Goal: Task Accomplishment & Management: Manage account settings

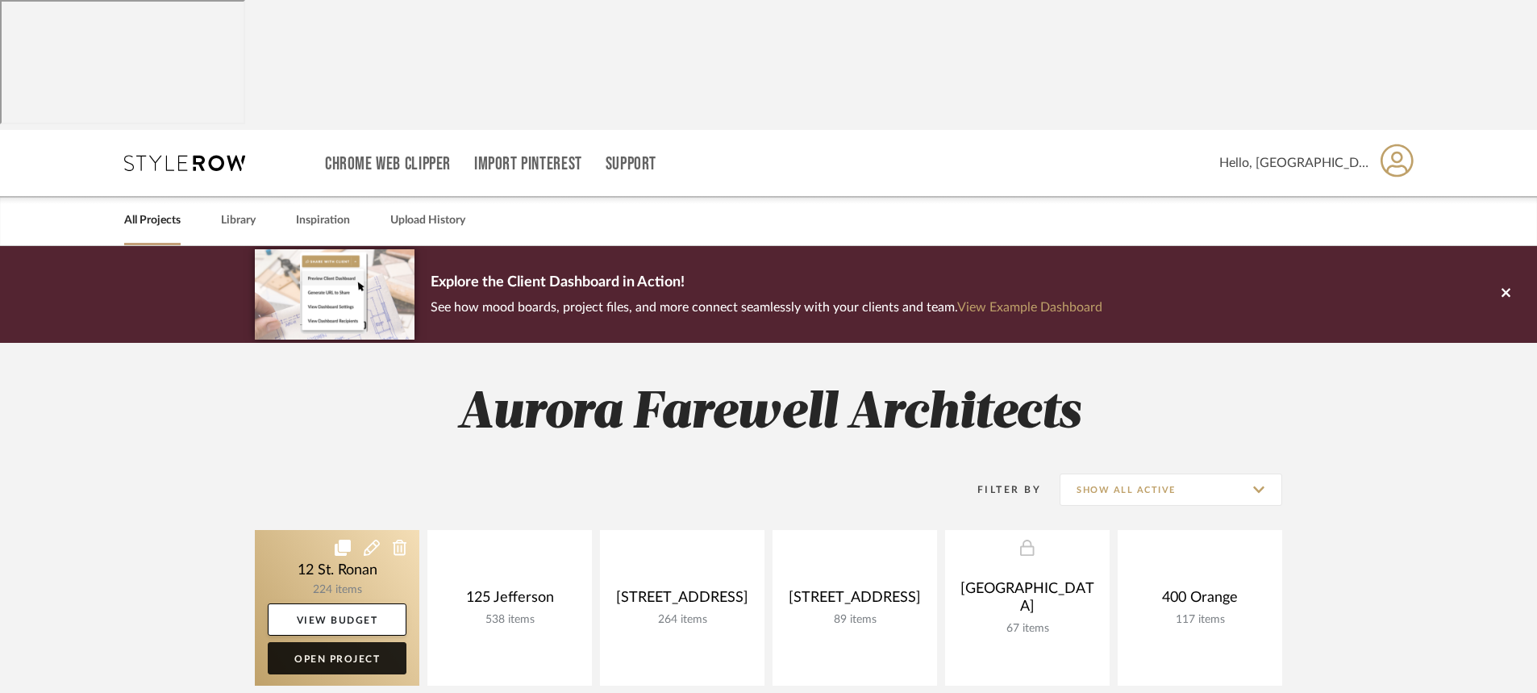
click at [336, 642] on link "Open Project" at bounding box center [337, 658] width 139 height 32
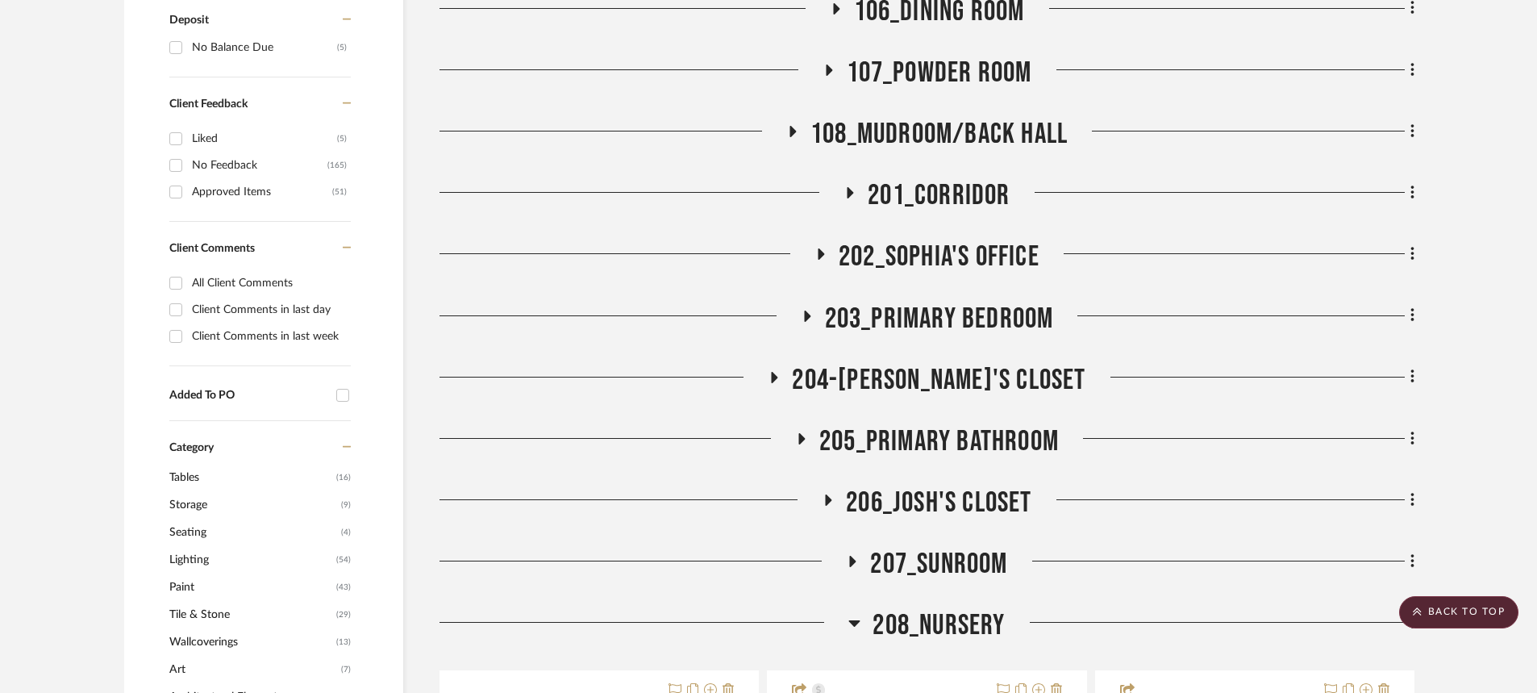
scroll to position [1532, 0]
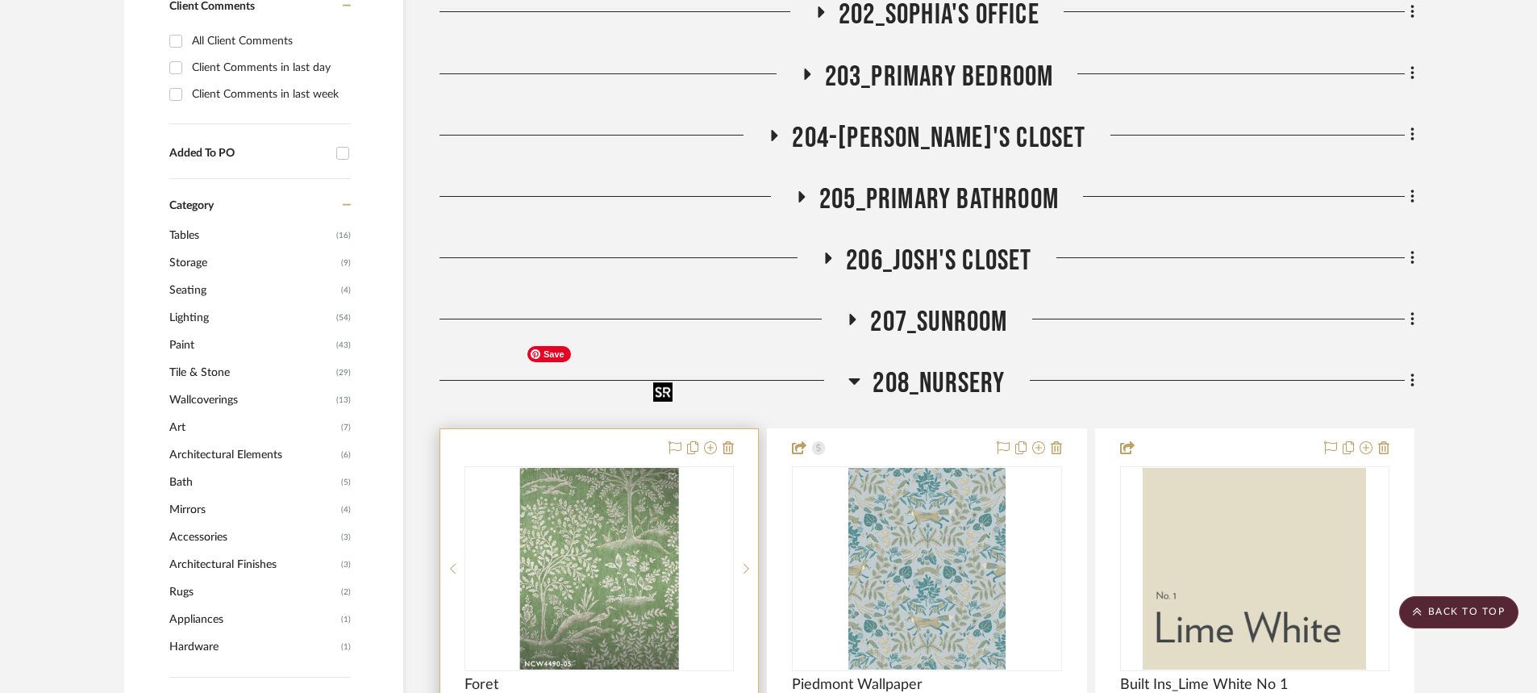
click at [654, 484] on img "0" at bounding box center [599, 569] width 160 height 202
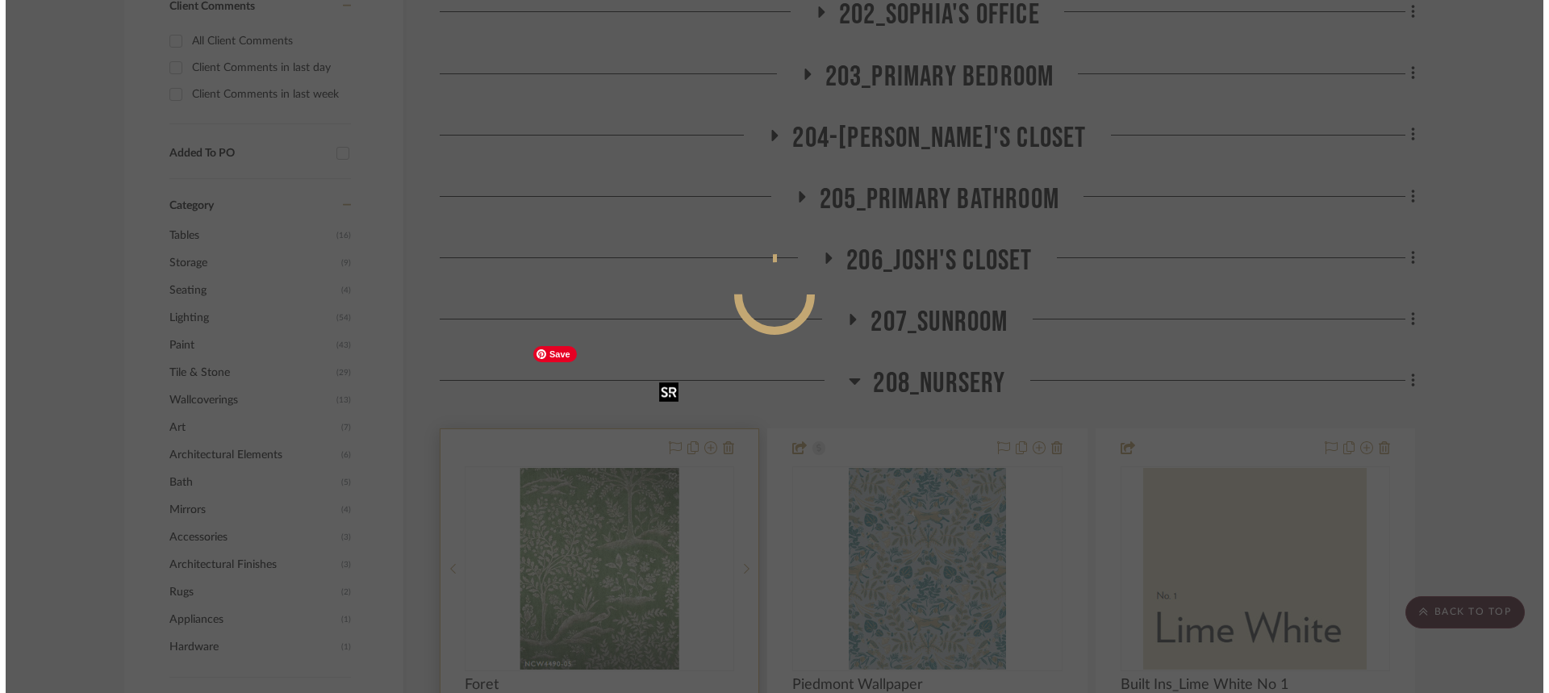
scroll to position [0, 0]
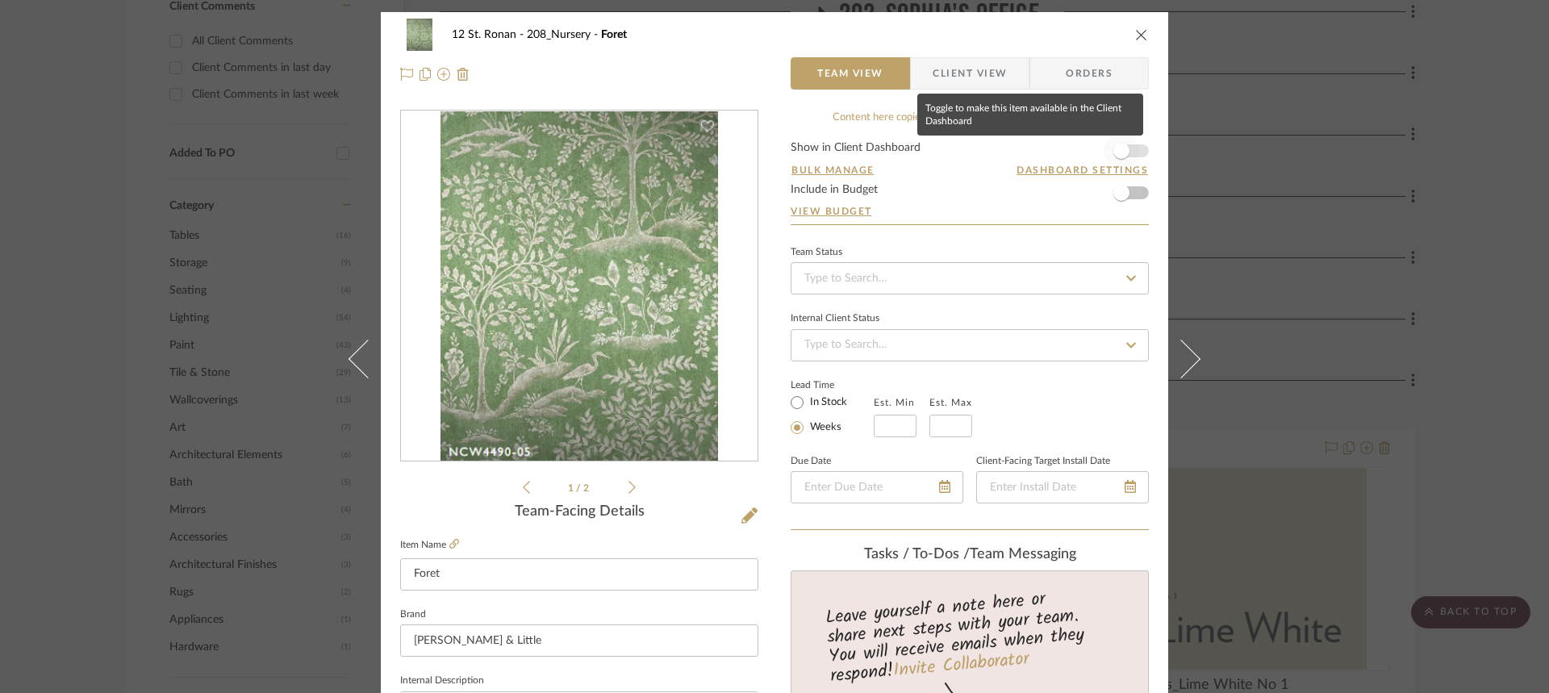
click at [1130, 147] on span "button" at bounding box center [1120, 150] width 35 height 35
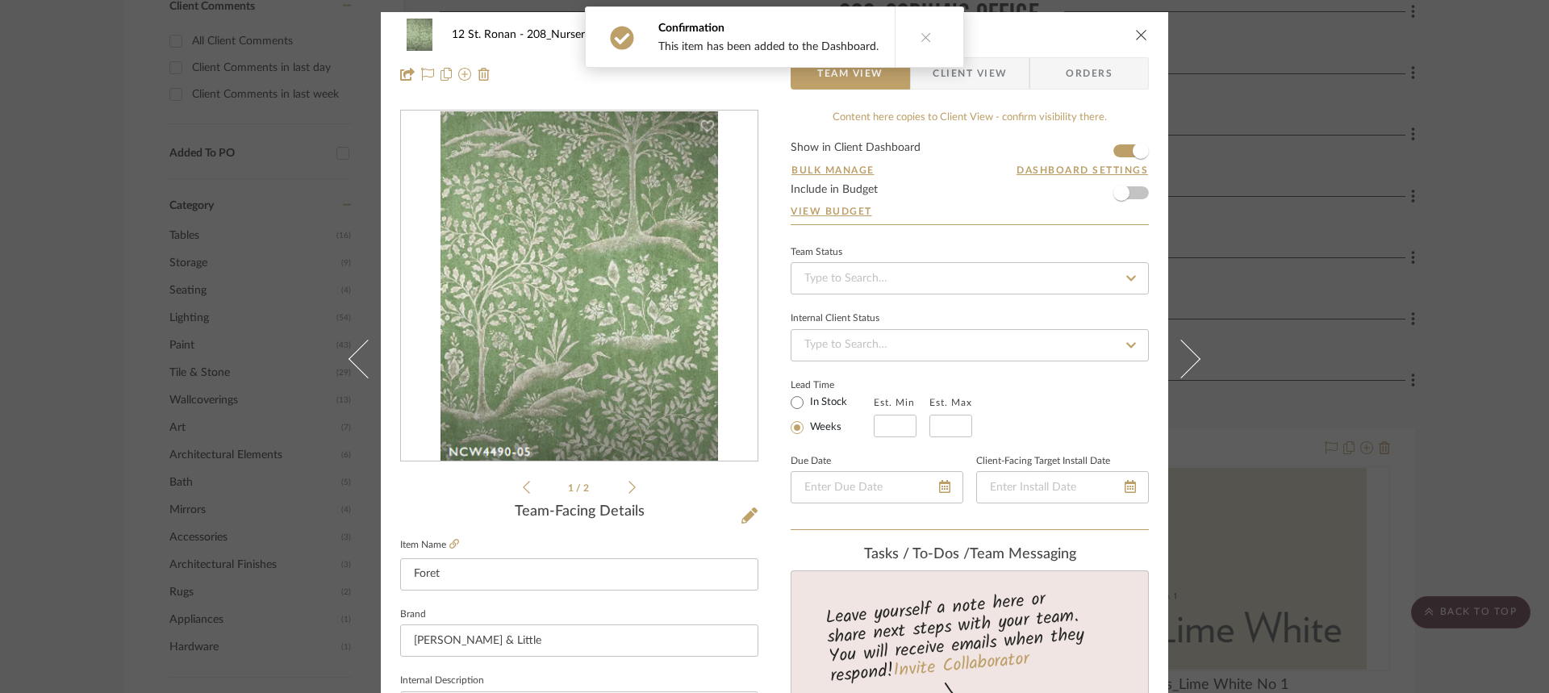
click at [1135, 28] on icon "close" at bounding box center [1141, 34] width 13 height 13
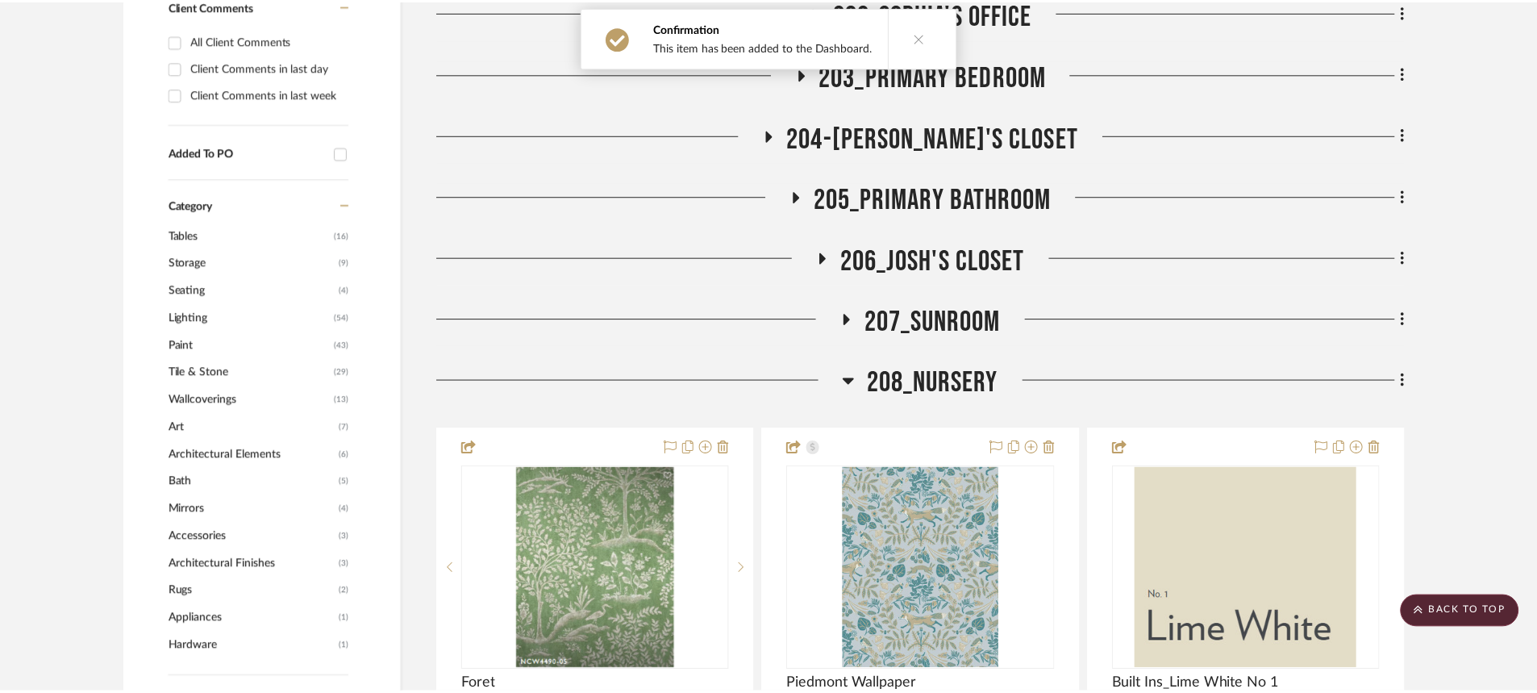
scroll to position [1532, 0]
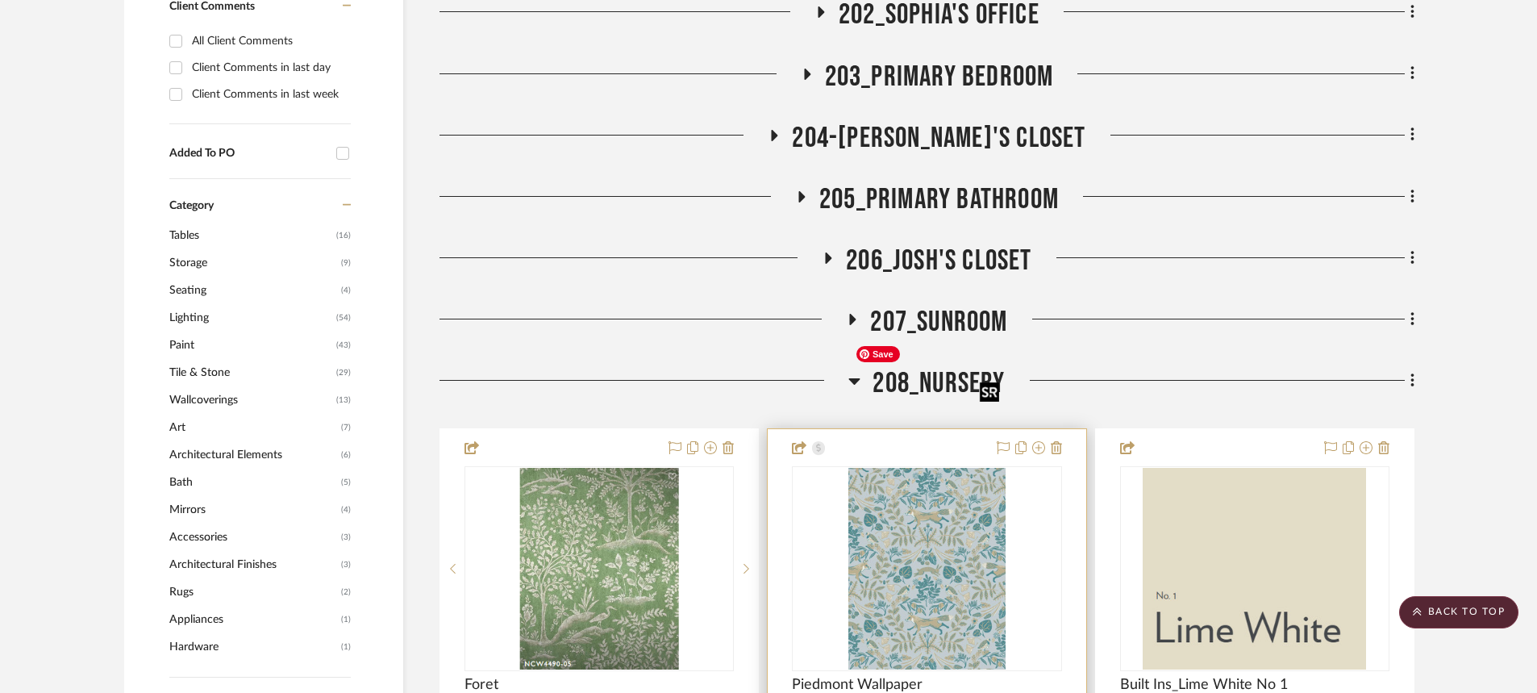
click at [938, 469] on img "0" at bounding box center [926, 569] width 157 height 202
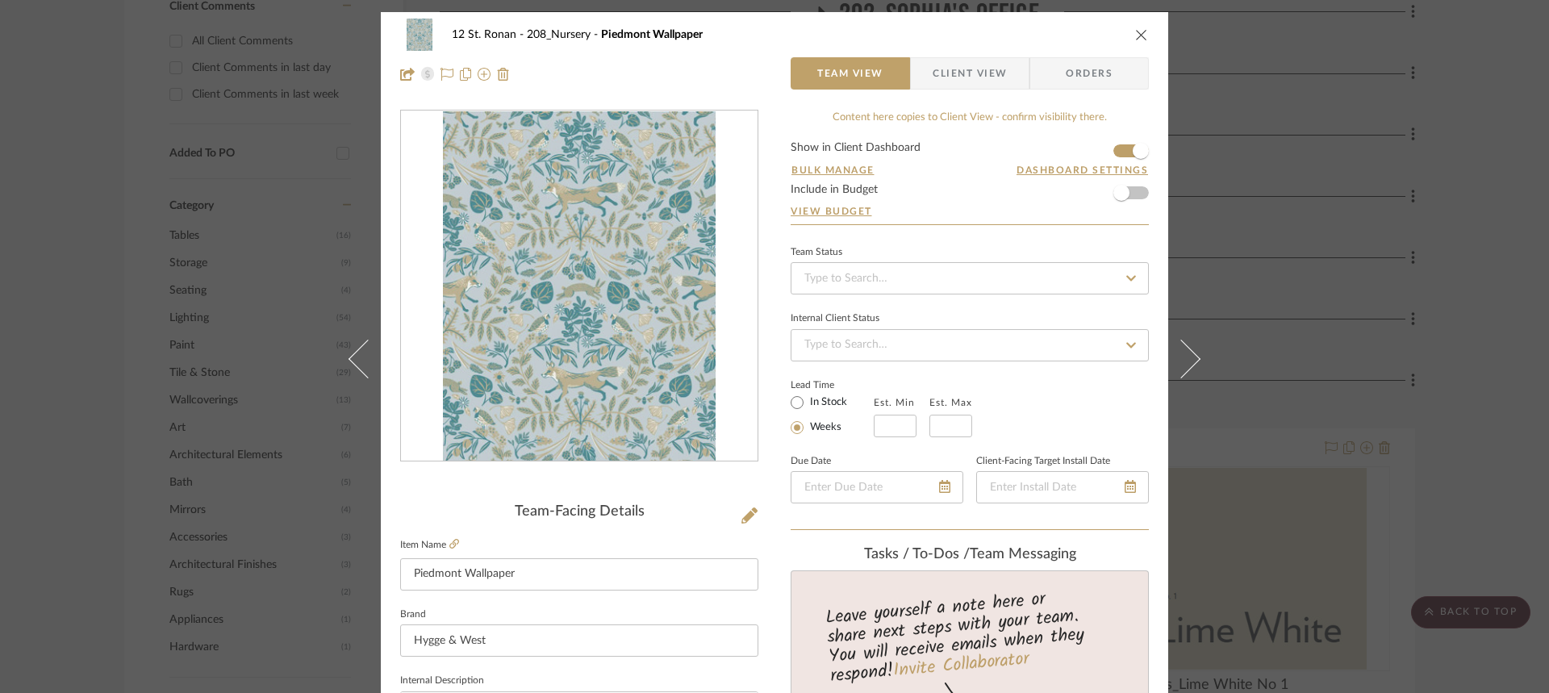
click at [981, 73] on span "Client View" at bounding box center [969, 73] width 74 height 32
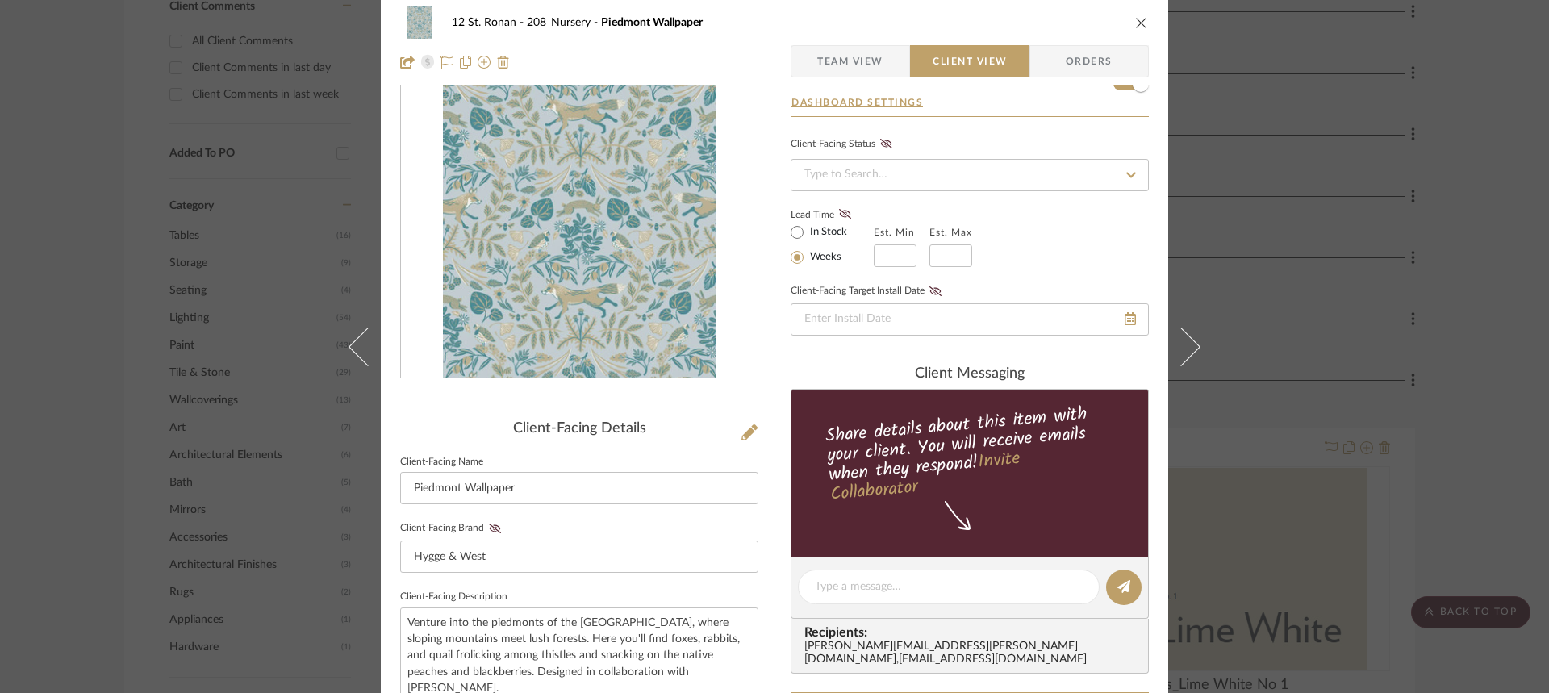
scroll to position [161, 0]
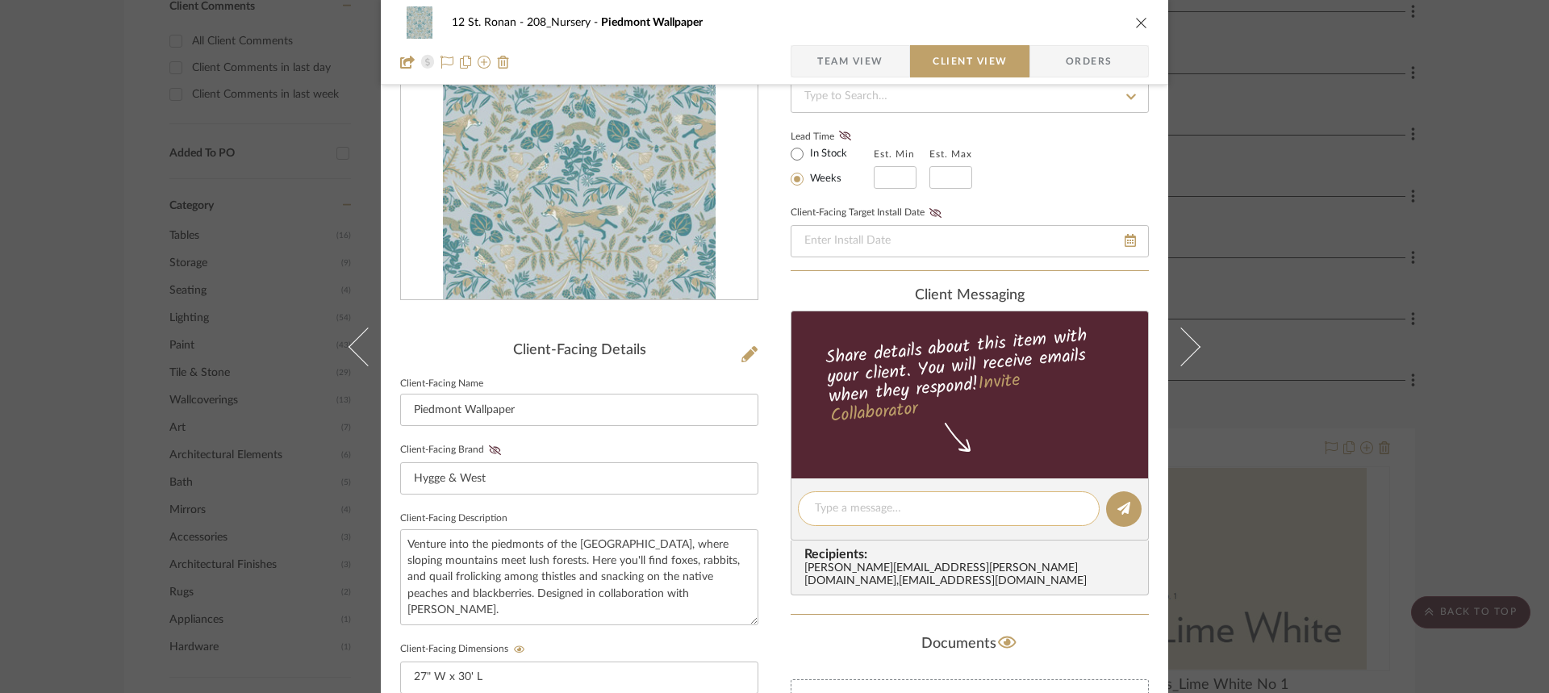
click at [894, 514] on textarea at bounding box center [949, 508] width 268 height 17
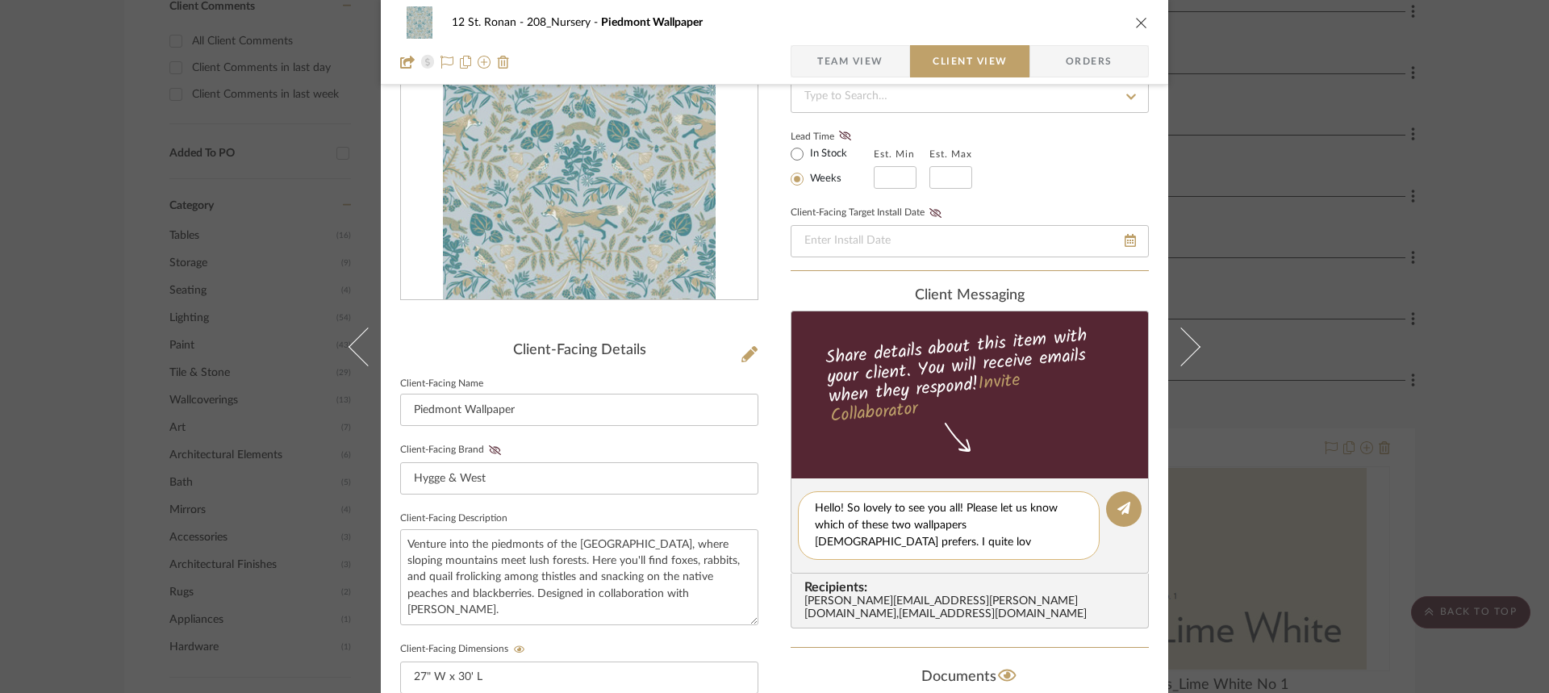
scroll to position [0, 0]
type textarea "Hello! So lovely to see you all! Please let us know which of these two wallpape…"
click at [1126, 509] on button at bounding box center [1123, 508] width 35 height 35
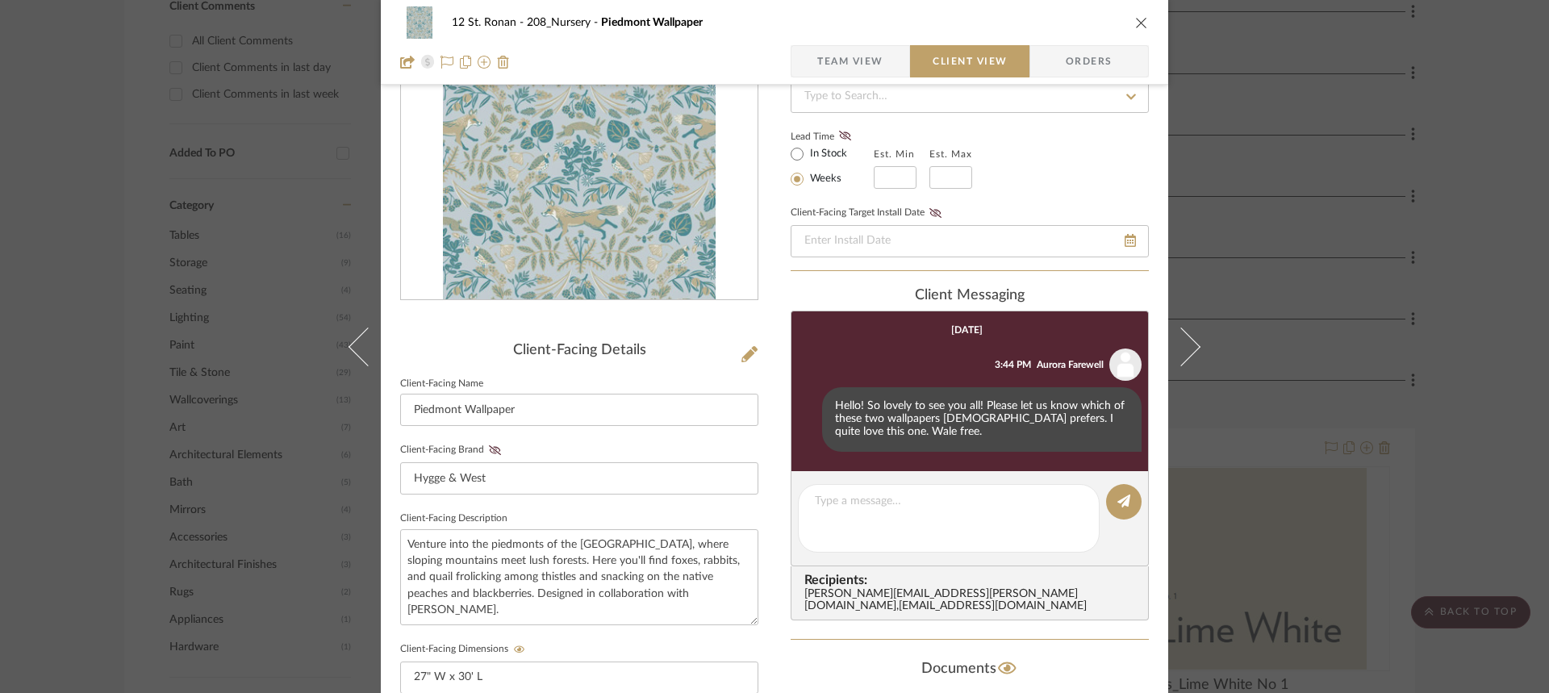
click at [1135, 19] on icon "close" at bounding box center [1141, 22] width 13 height 13
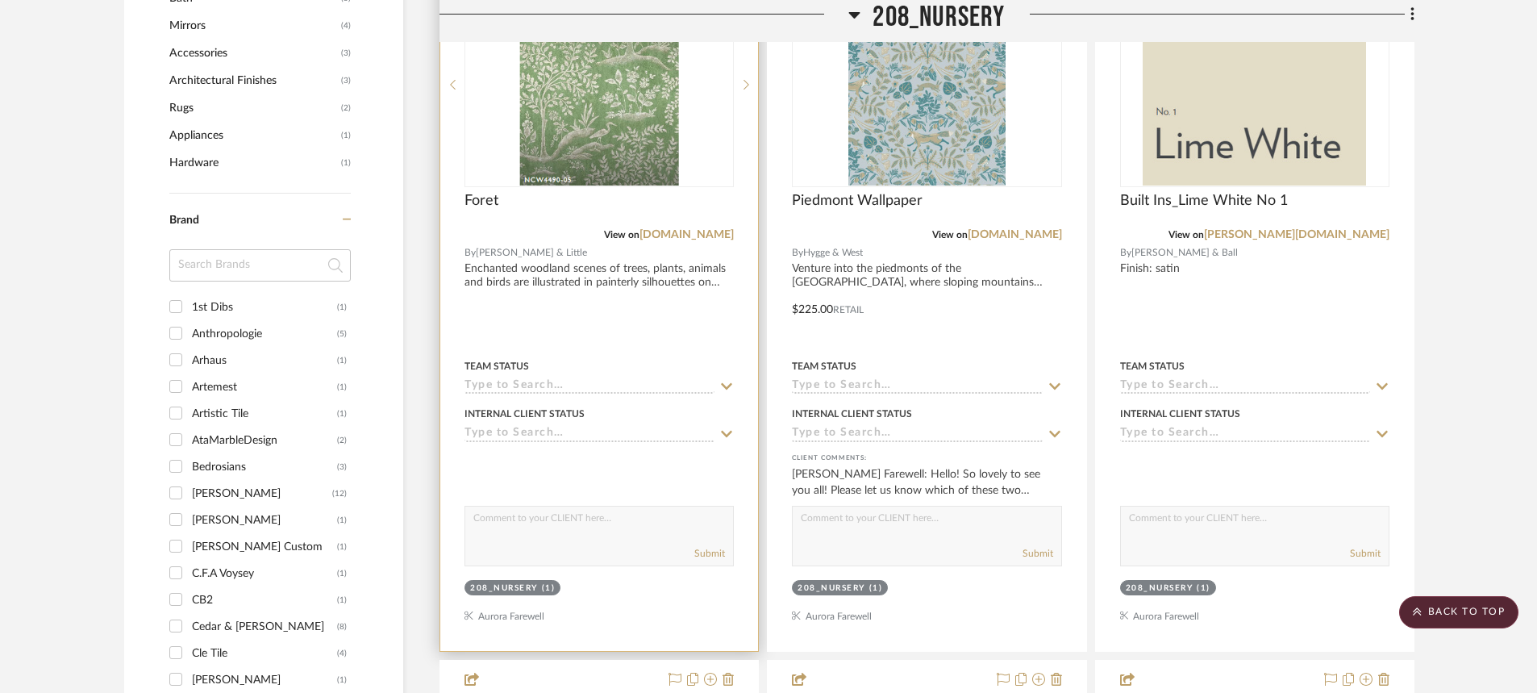
scroll to position [2258, 0]
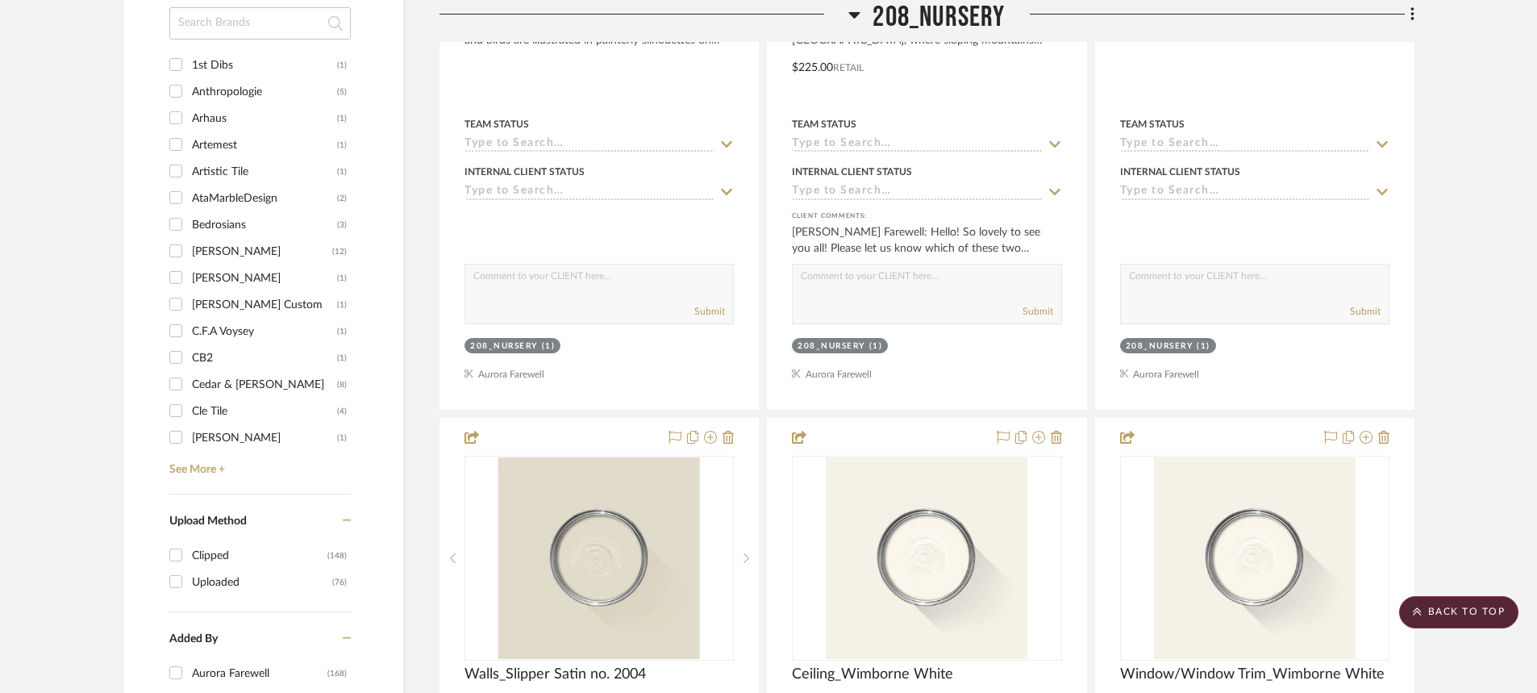
click at [1515, 278] on project-details-page "SHOW ME Project: 12 St. Ronan Project Settings + Add Room/Section + Quick Add I…" at bounding box center [768, 324] width 1537 height 4672
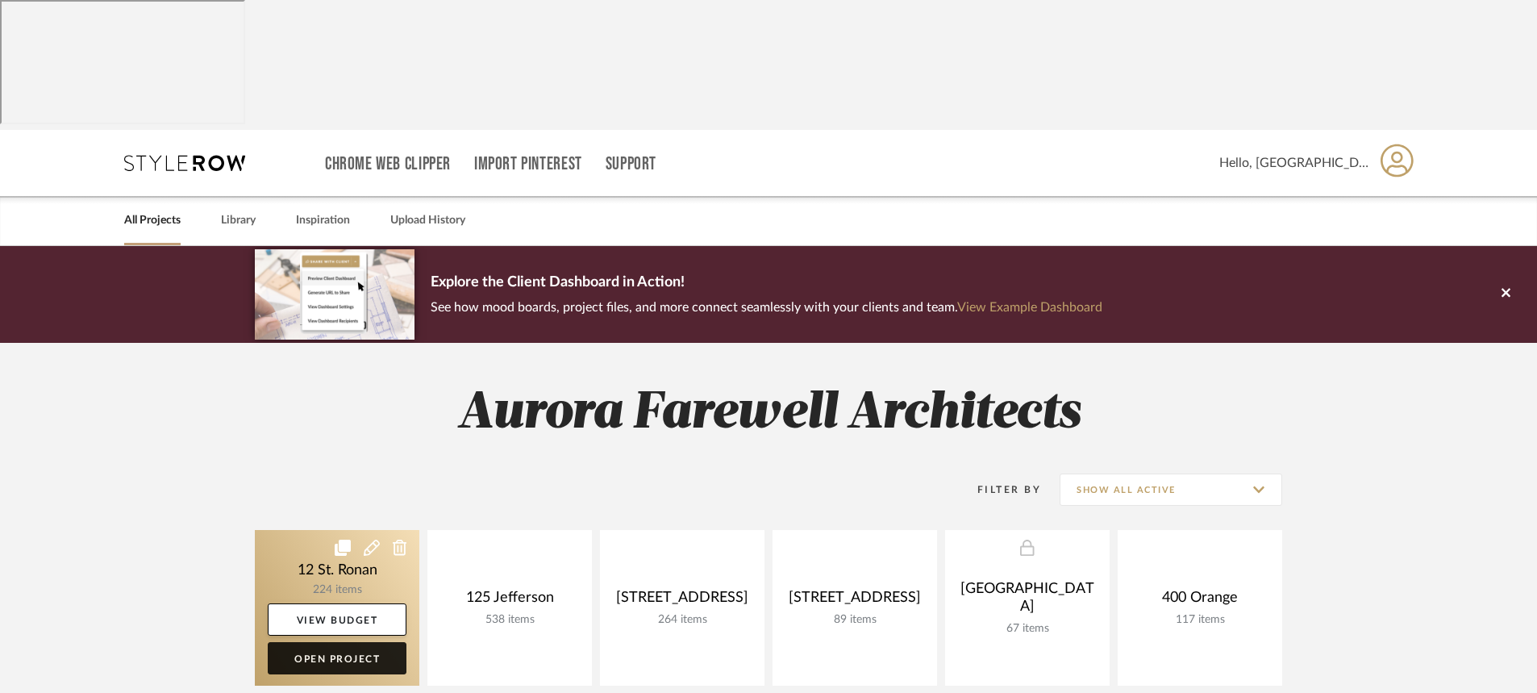
click at [337, 642] on link "Open Project" at bounding box center [337, 658] width 139 height 32
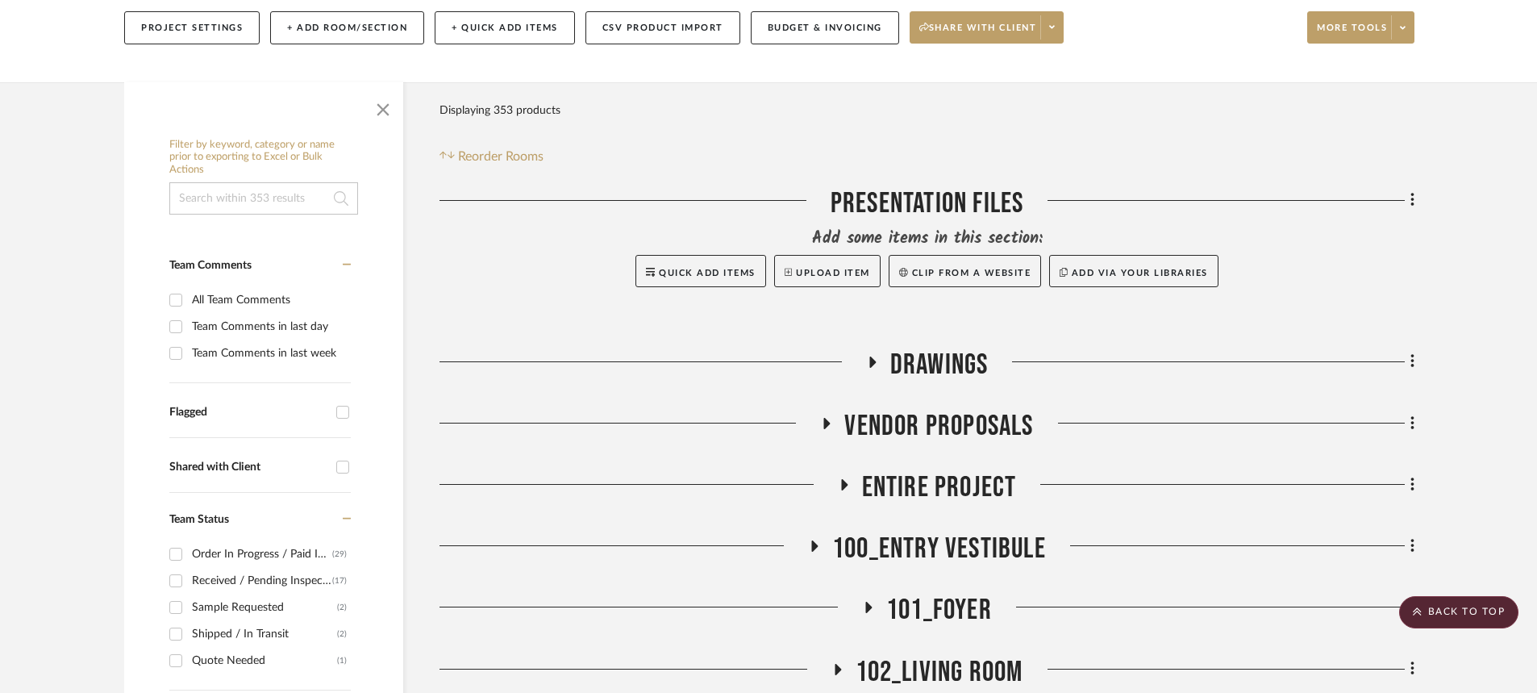
scroll to position [484, 0]
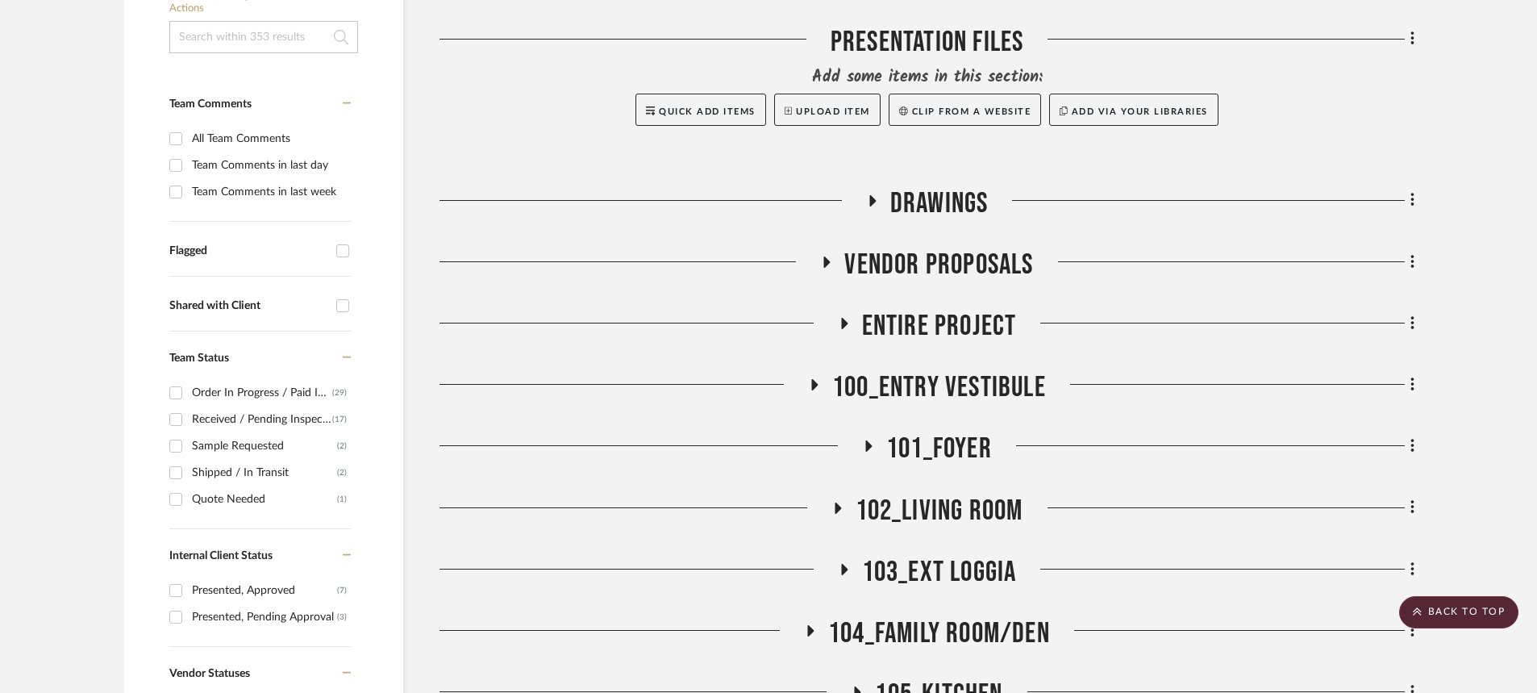
click at [809, 625] on icon at bounding box center [811, 630] width 6 height 11
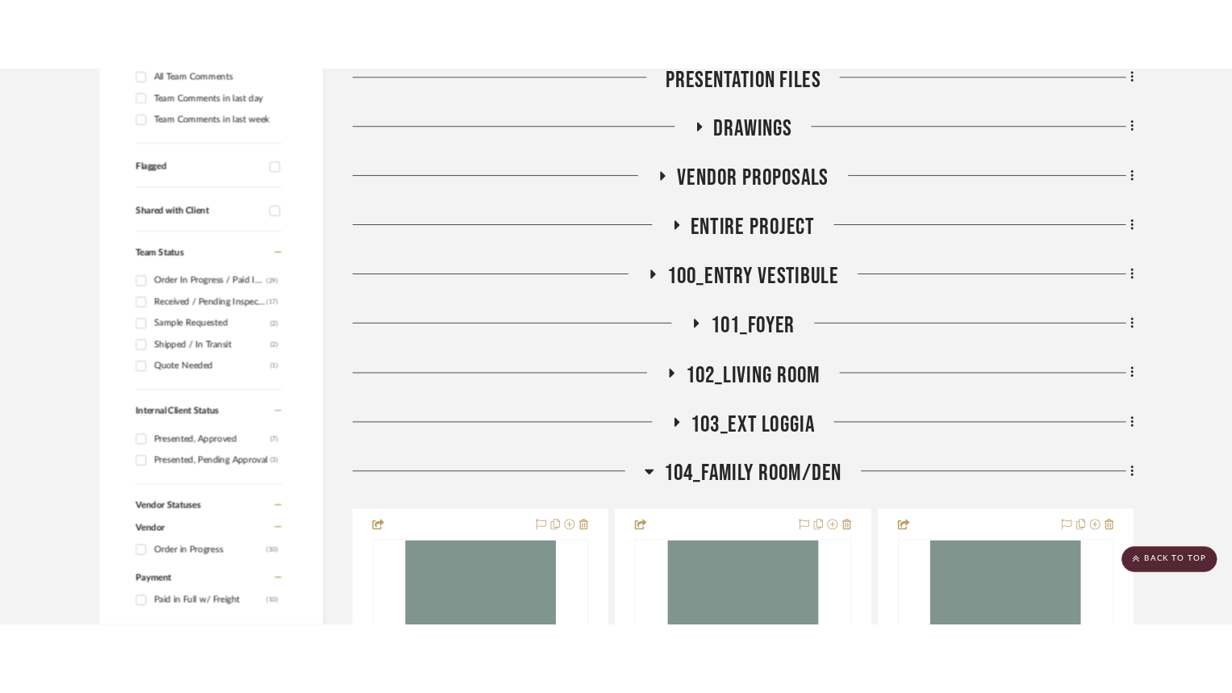
scroll to position [726, 0]
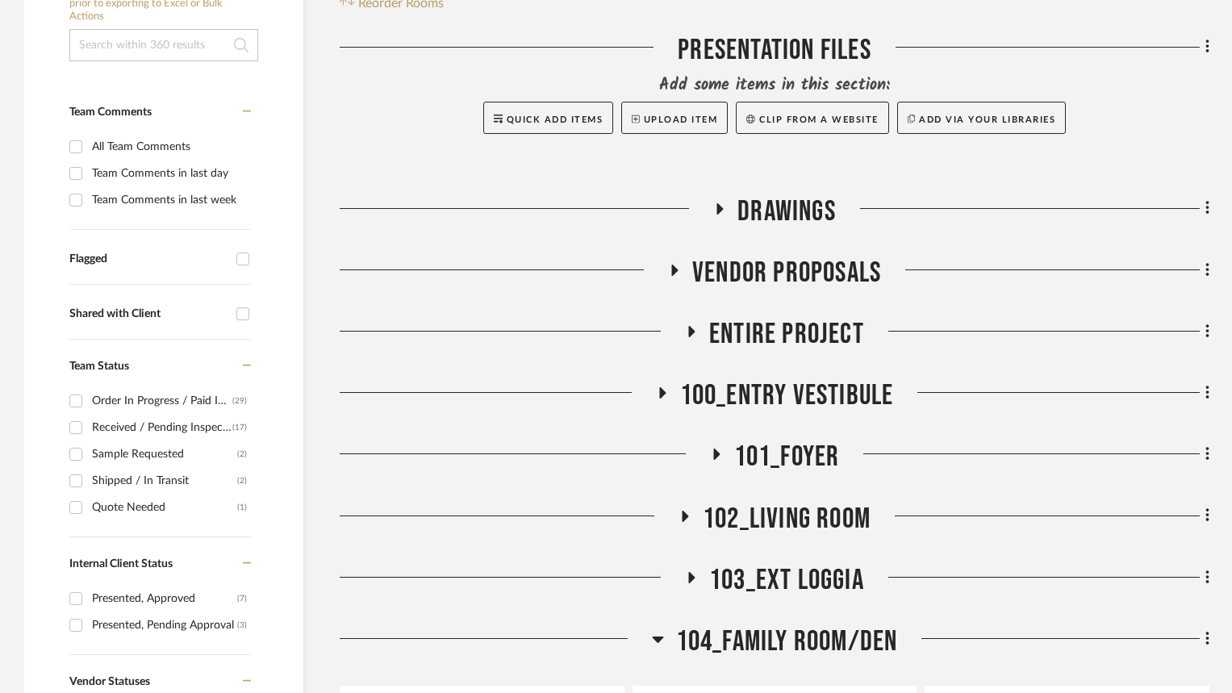
scroll to position [645, 0]
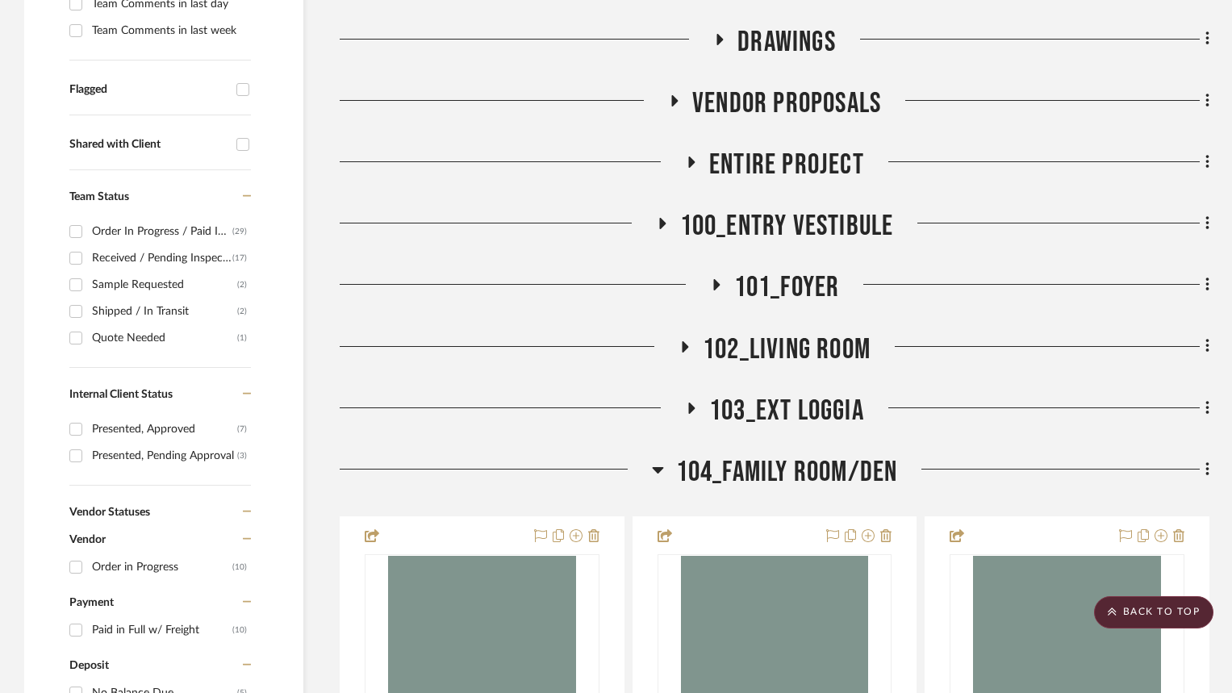
click at [652, 460] on icon at bounding box center [658, 469] width 12 height 19
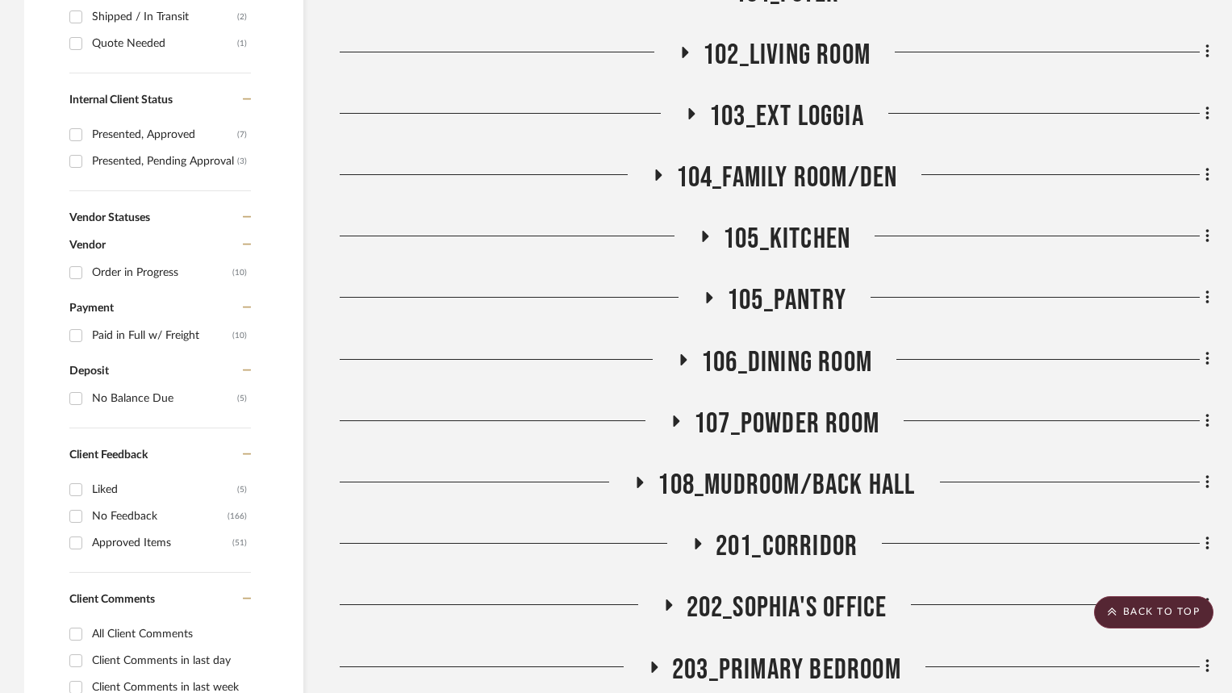
scroll to position [1129, 0]
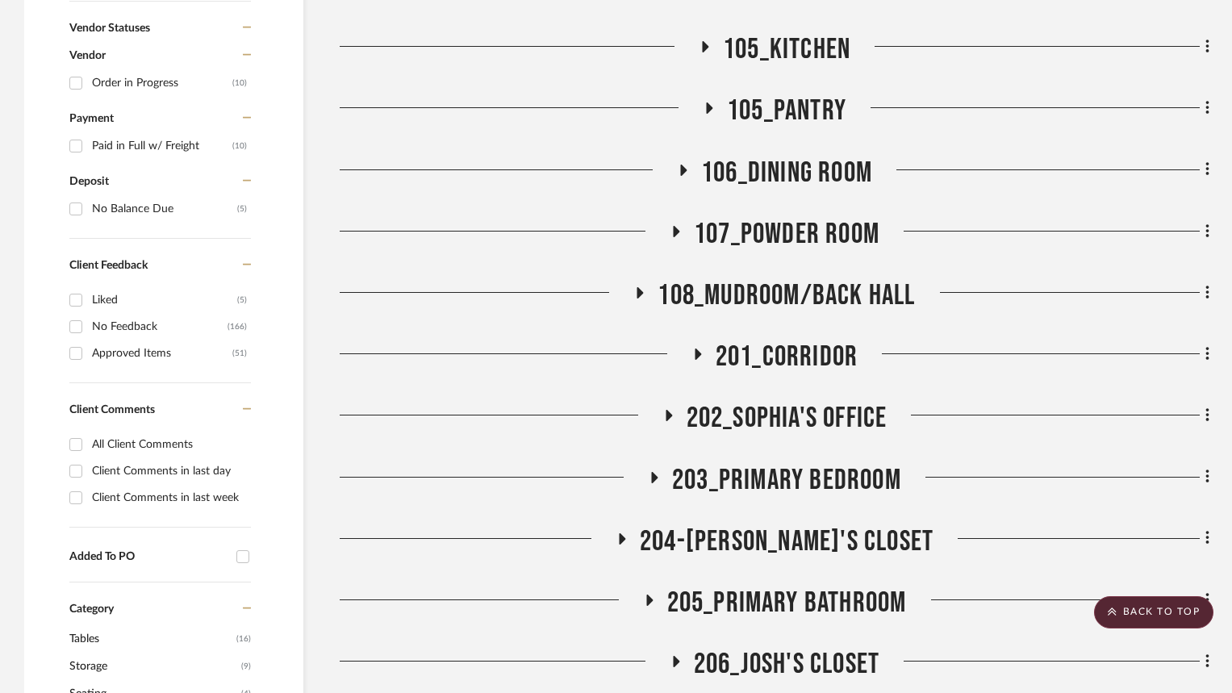
click at [698, 348] on icon at bounding box center [697, 353] width 6 height 11
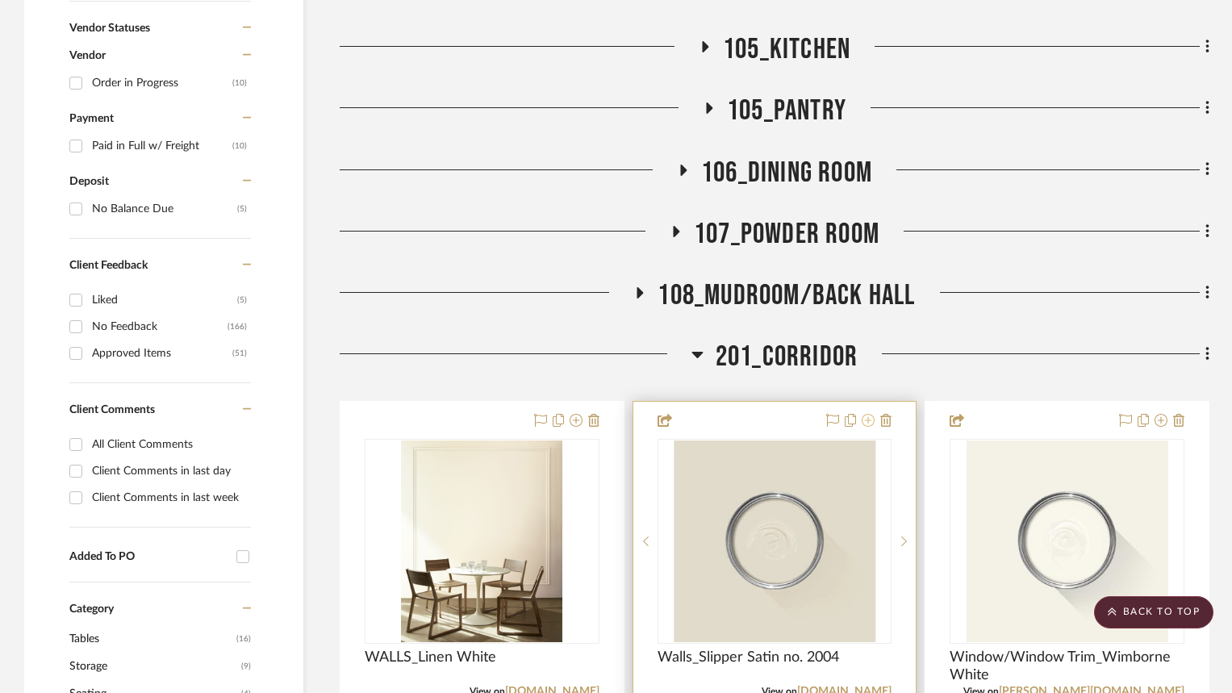
click at [871, 414] on icon at bounding box center [867, 420] width 13 height 13
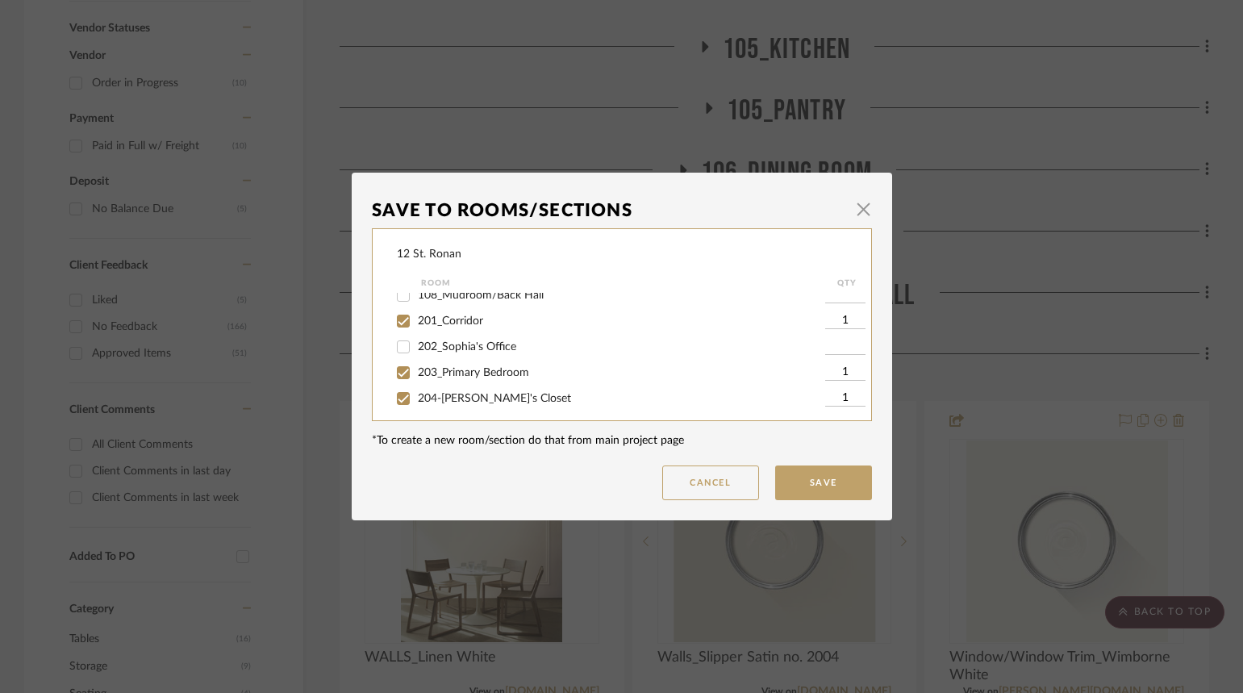
scroll to position [323, 0]
click at [403, 349] on input "201_Corridor" at bounding box center [403, 344] width 26 height 26
checkbox input "false"
click at [393, 391] on input "203_Primary Bedroom" at bounding box center [403, 396] width 26 height 26
checkbox input "false"
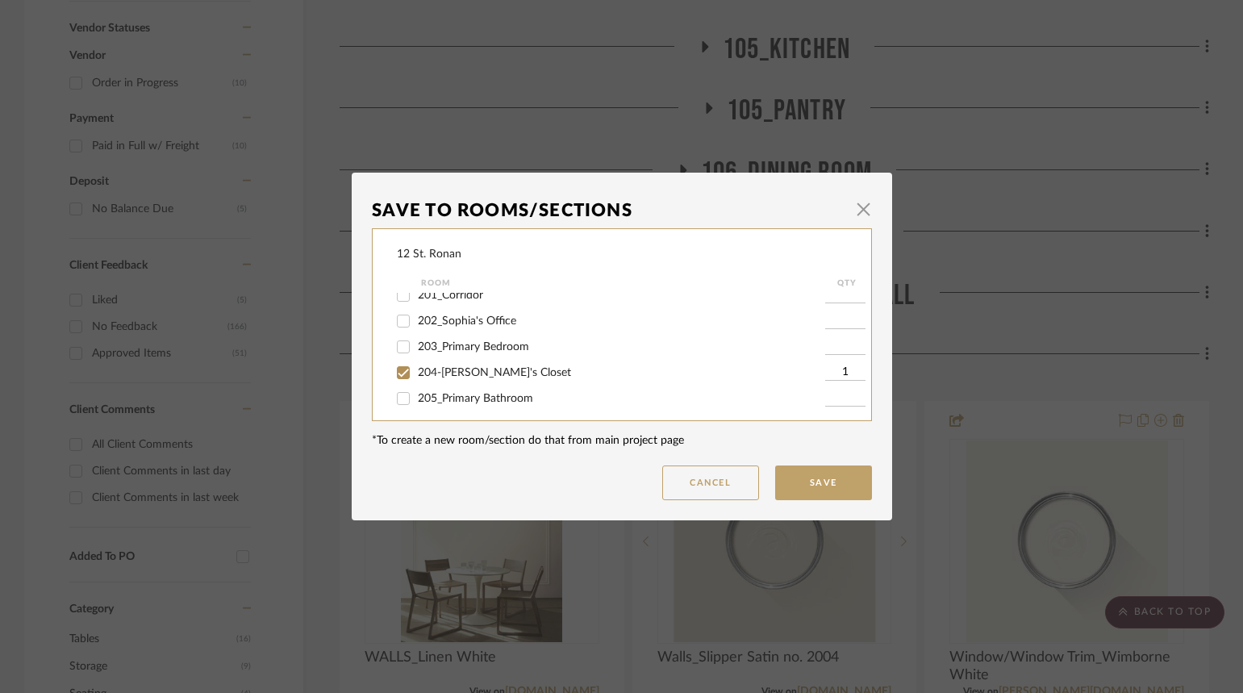
scroll to position [403, 0]
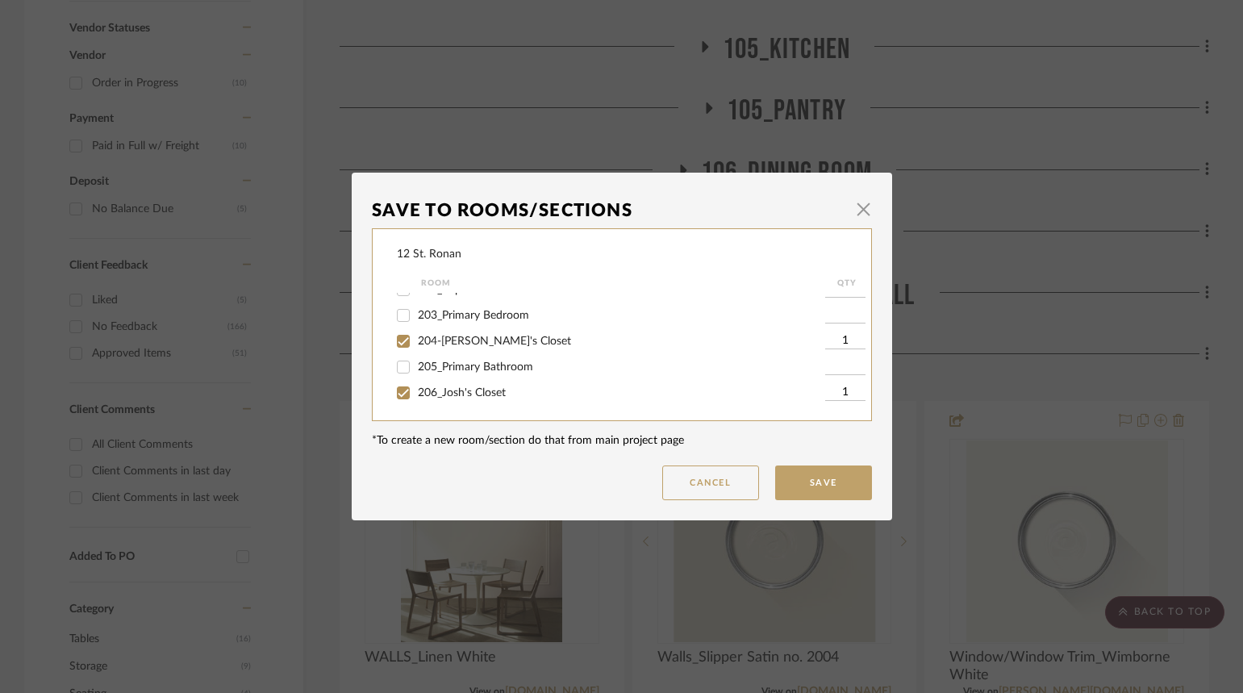
click at [400, 343] on input "204-[PERSON_NAME]'s Closet" at bounding box center [403, 341] width 26 height 26
checkbox input "false"
click at [396, 390] on input "206_Josh's Closet" at bounding box center [403, 393] width 26 height 26
checkbox input "false"
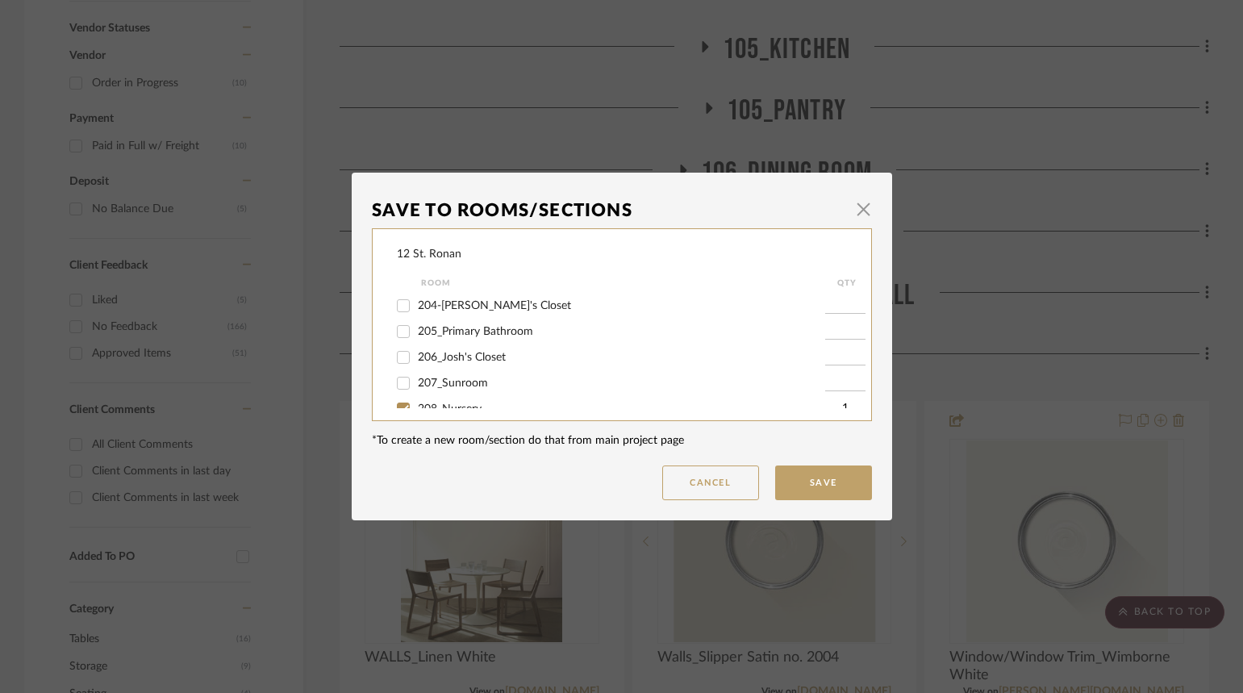
scroll to position [484, 0]
click at [401, 363] on input "208_Nursery" at bounding box center [403, 364] width 26 height 26
checkbox input "false"
click at [395, 331] on input "210_Bedroom 2" at bounding box center [403, 335] width 26 height 26
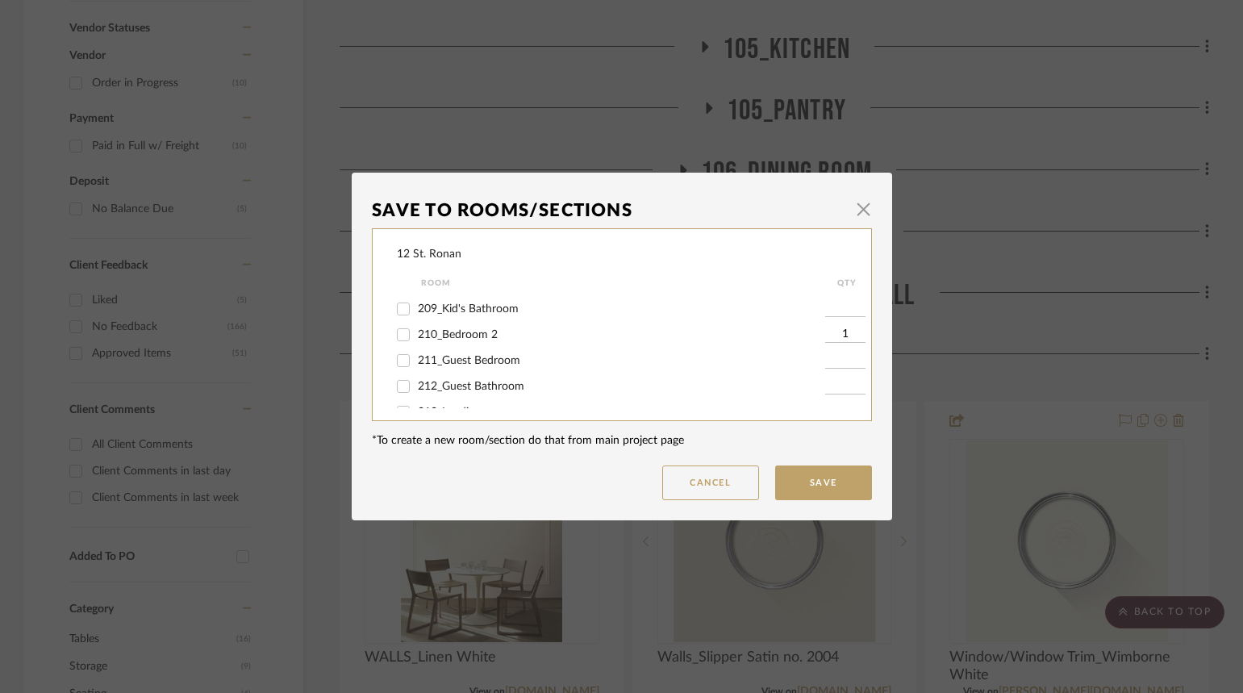
checkbox input "false"
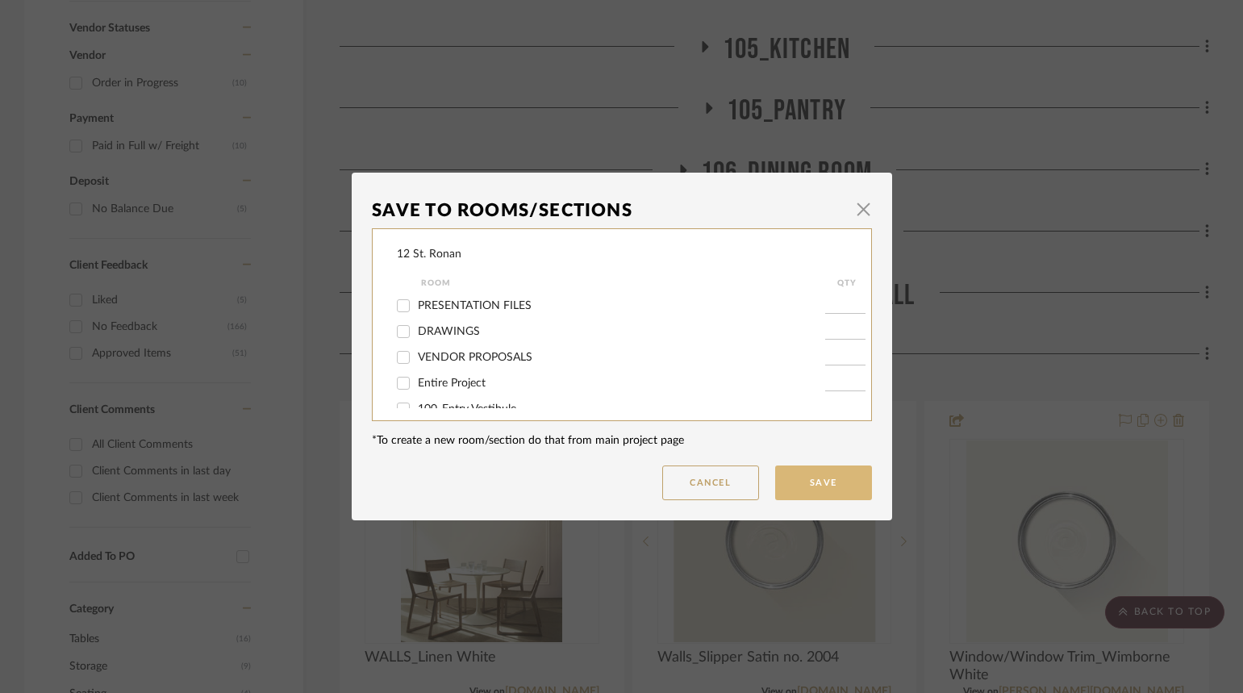
click at [836, 491] on button "Save" at bounding box center [823, 482] width 97 height 35
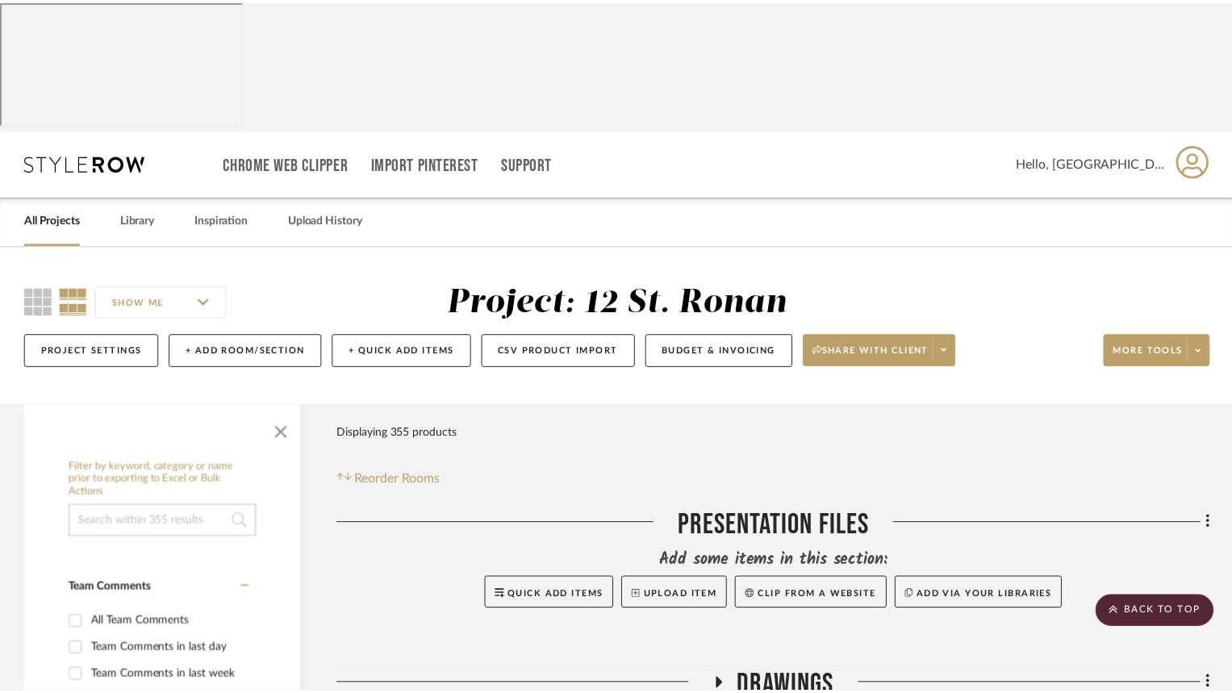
scroll to position [1129, 0]
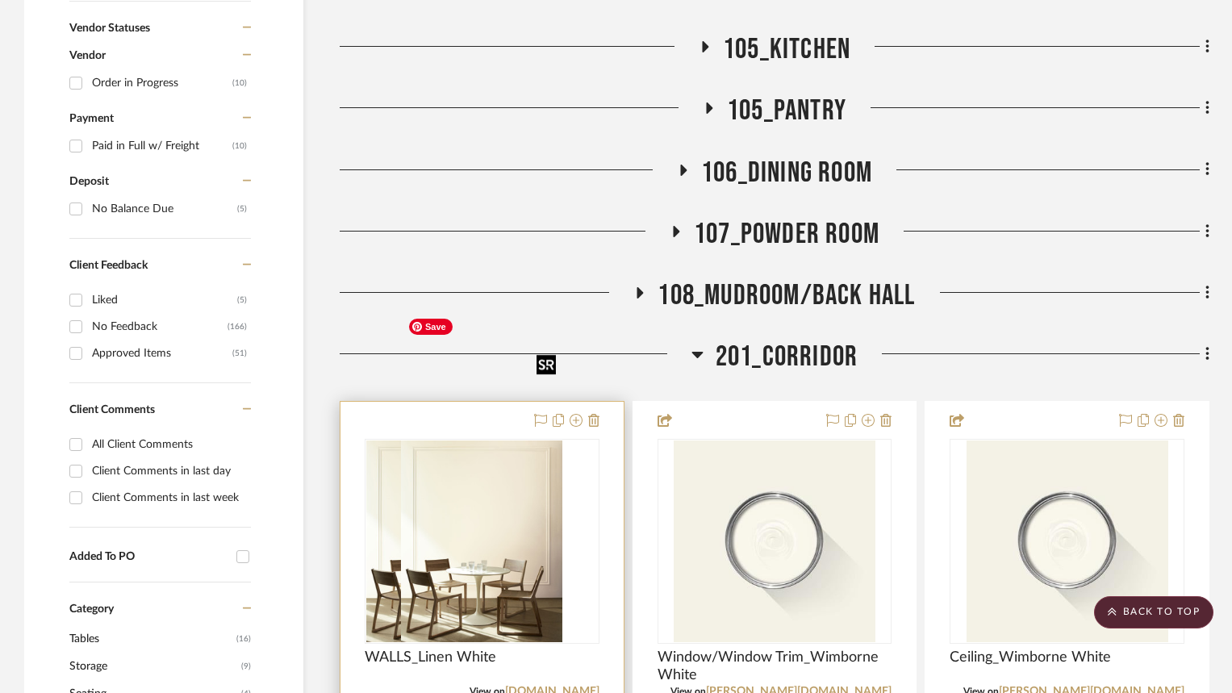
click at [473, 439] on div at bounding box center [482, 541] width 235 height 205
click at [477, 440] on img "0" at bounding box center [481, 541] width 161 height 202
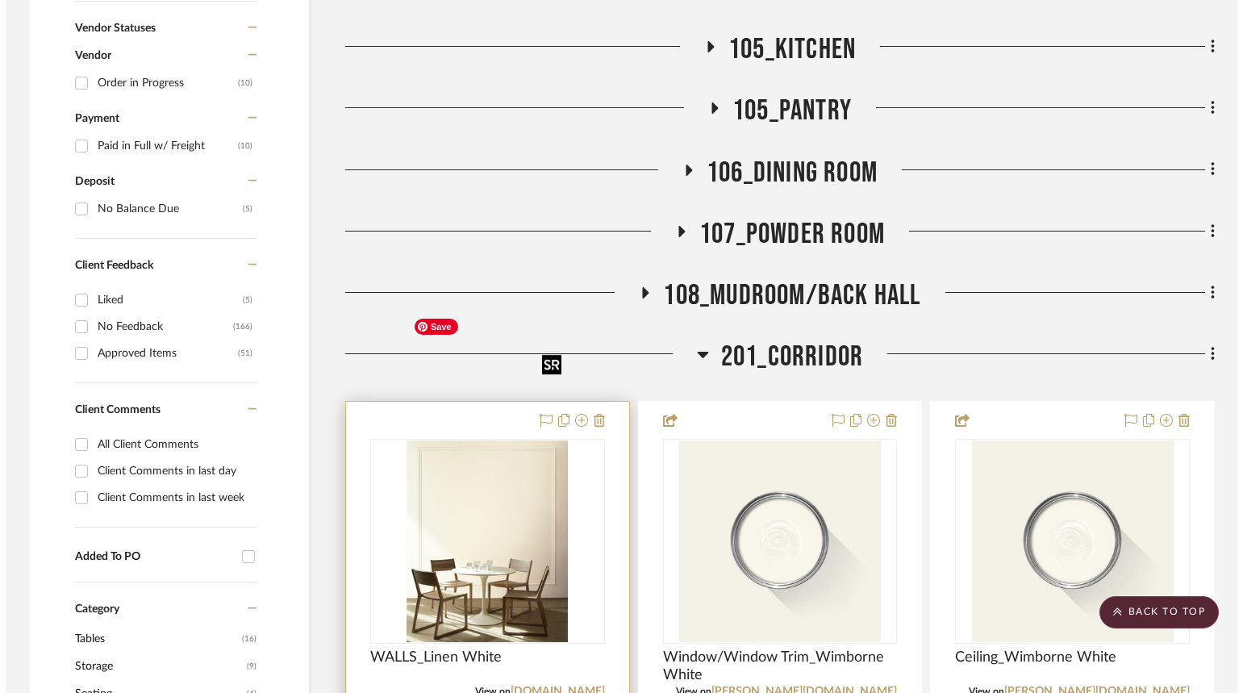
scroll to position [0, 0]
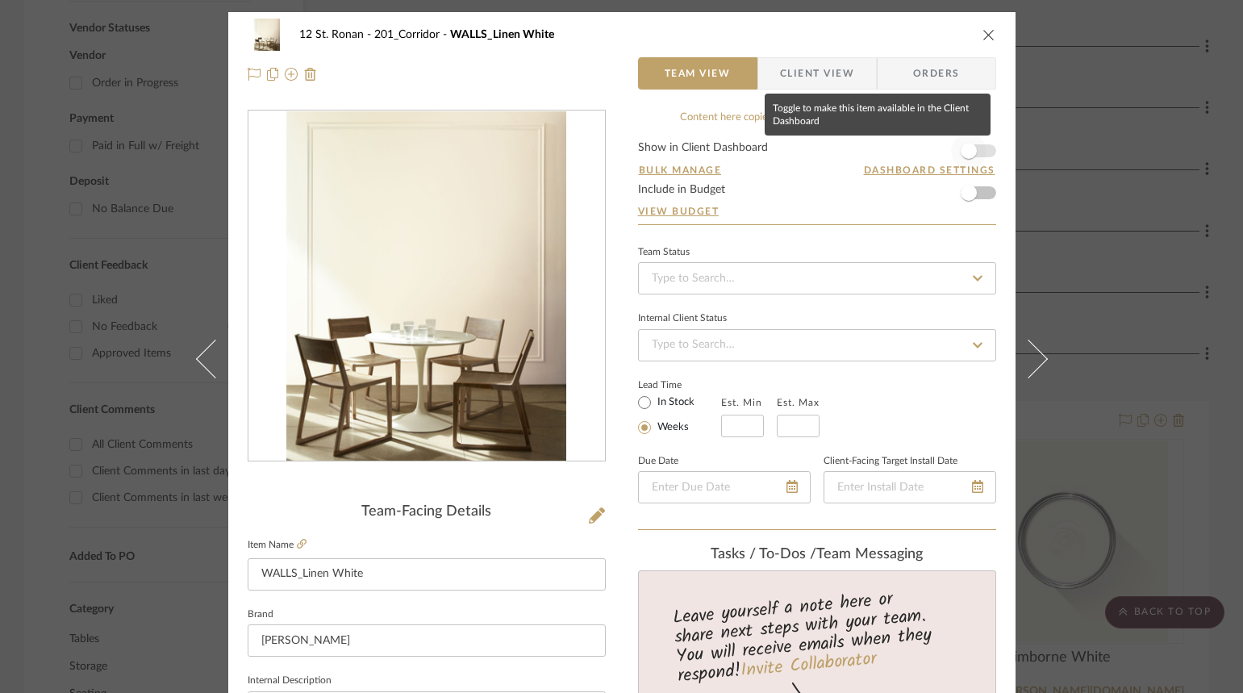
click at [974, 152] on span "button" at bounding box center [968, 150] width 35 height 35
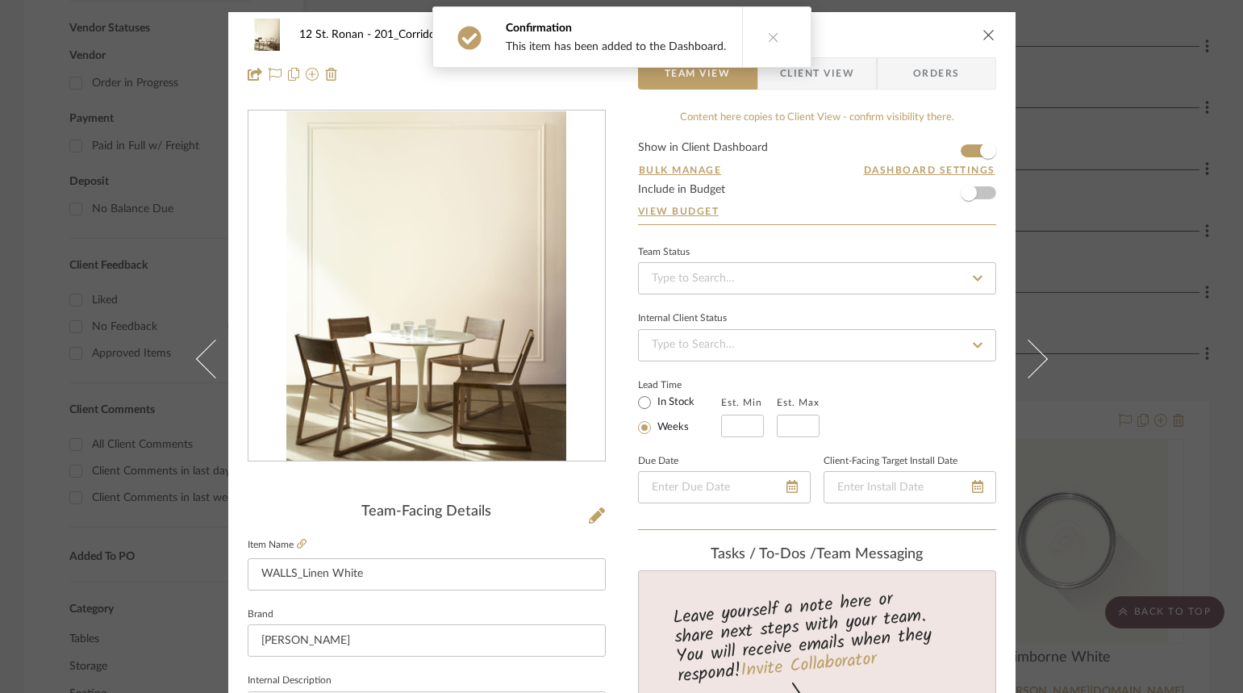
click at [982, 34] on icon "close" at bounding box center [988, 34] width 13 height 13
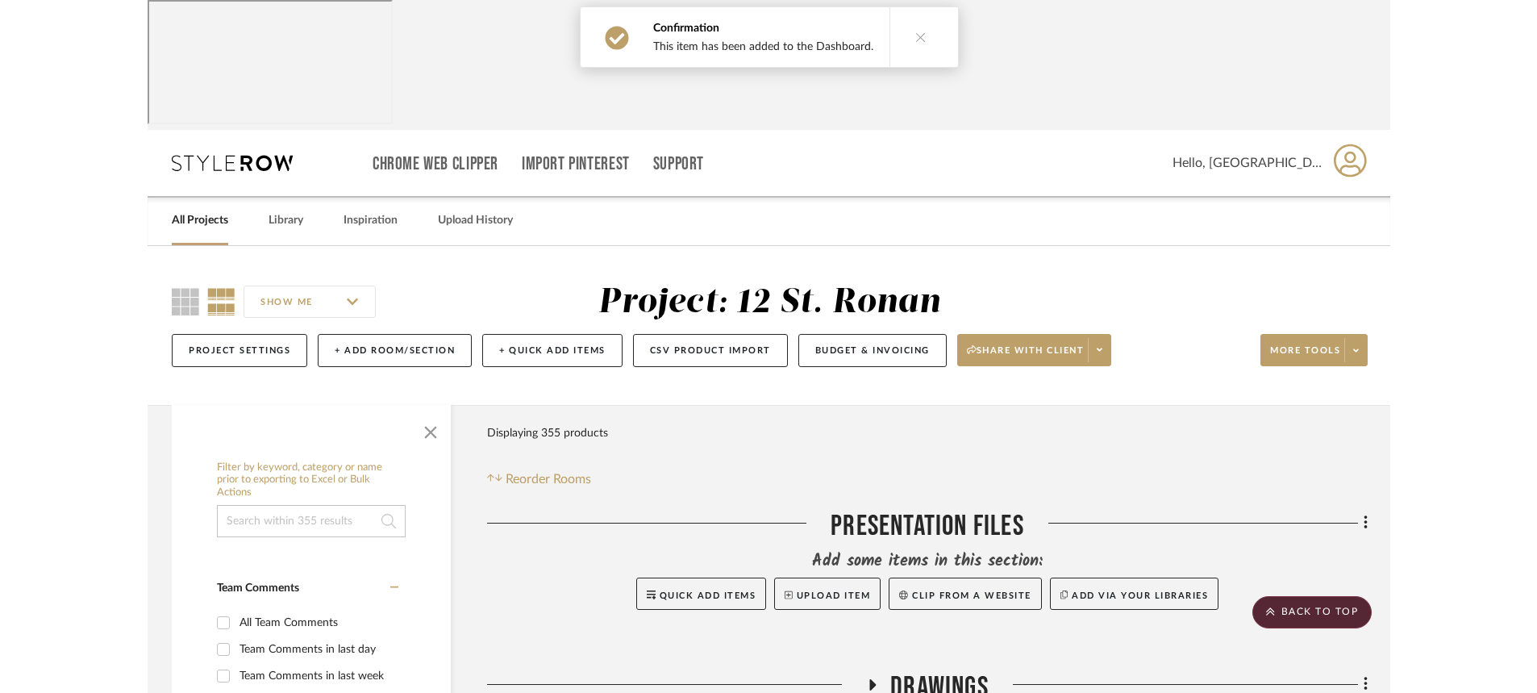
scroll to position [1129, 0]
